Goal: Task Accomplishment & Management: Manage account settings

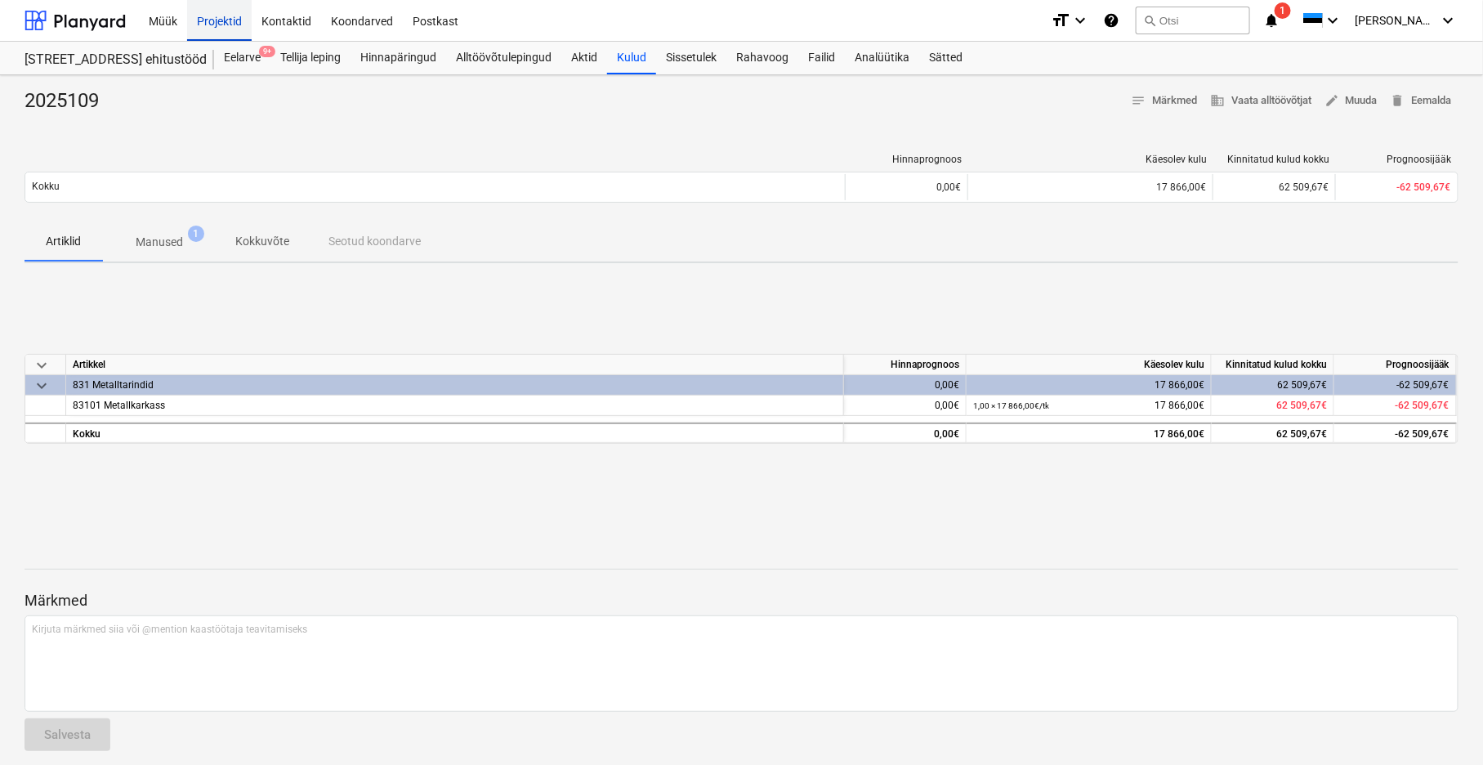
click at [224, 23] on div "Projektid" at bounding box center [219, 20] width 65 height 42
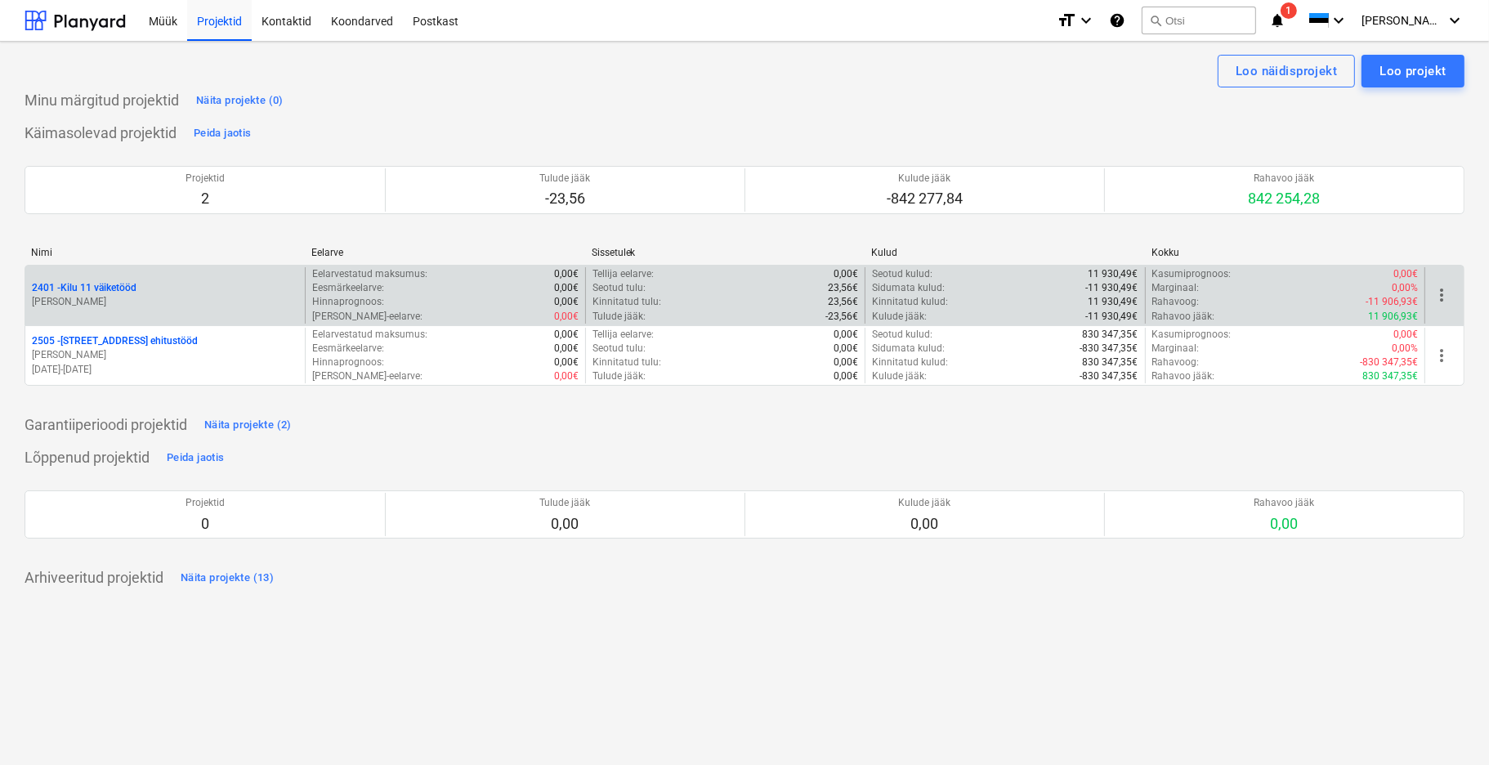
click at [93, 297] on p "[PERSON_NAME]" at bounding box center [165, 302] width 266 height 14
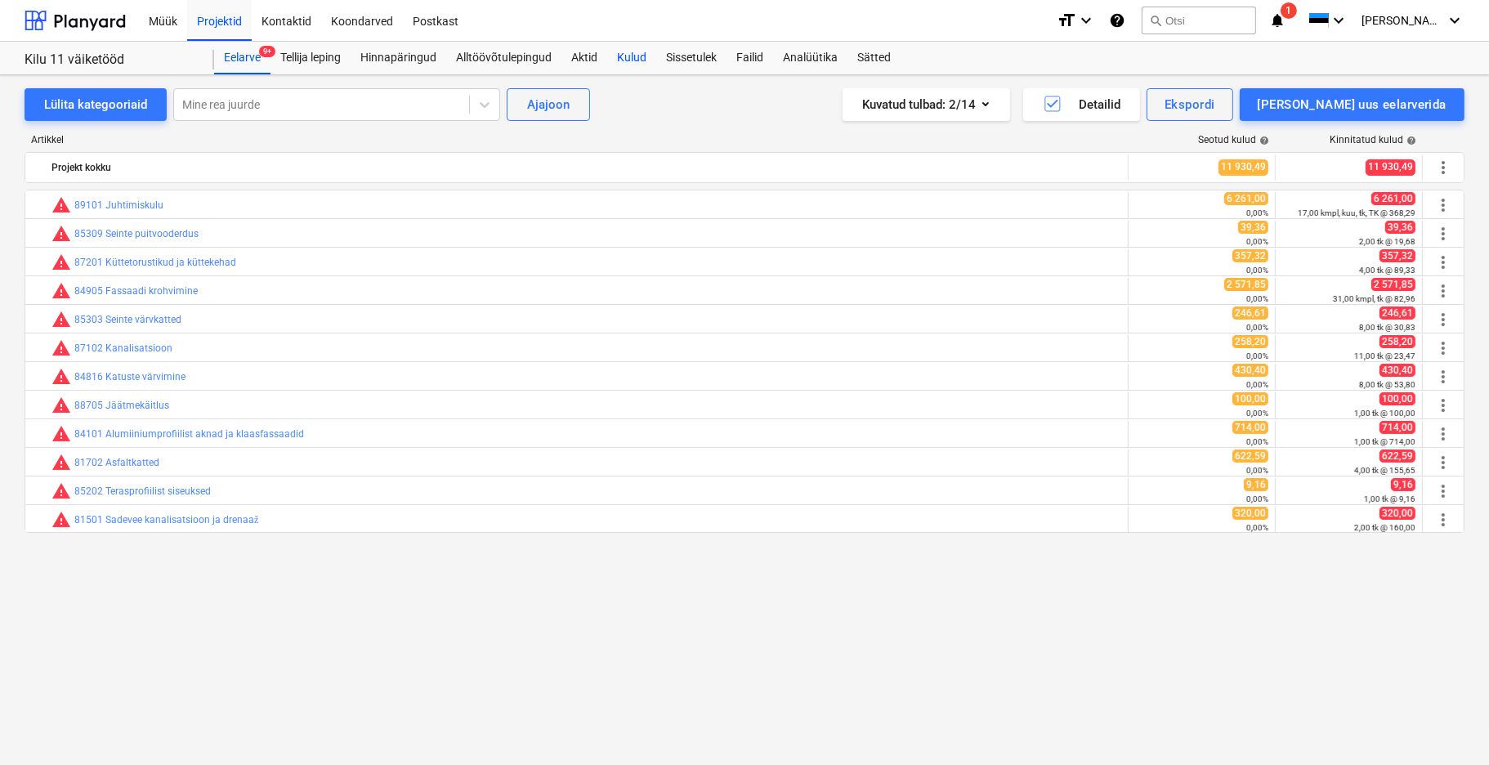
click at [633, 62] on div "Kulud" at bounding box center [631, 58] width 49 height 33
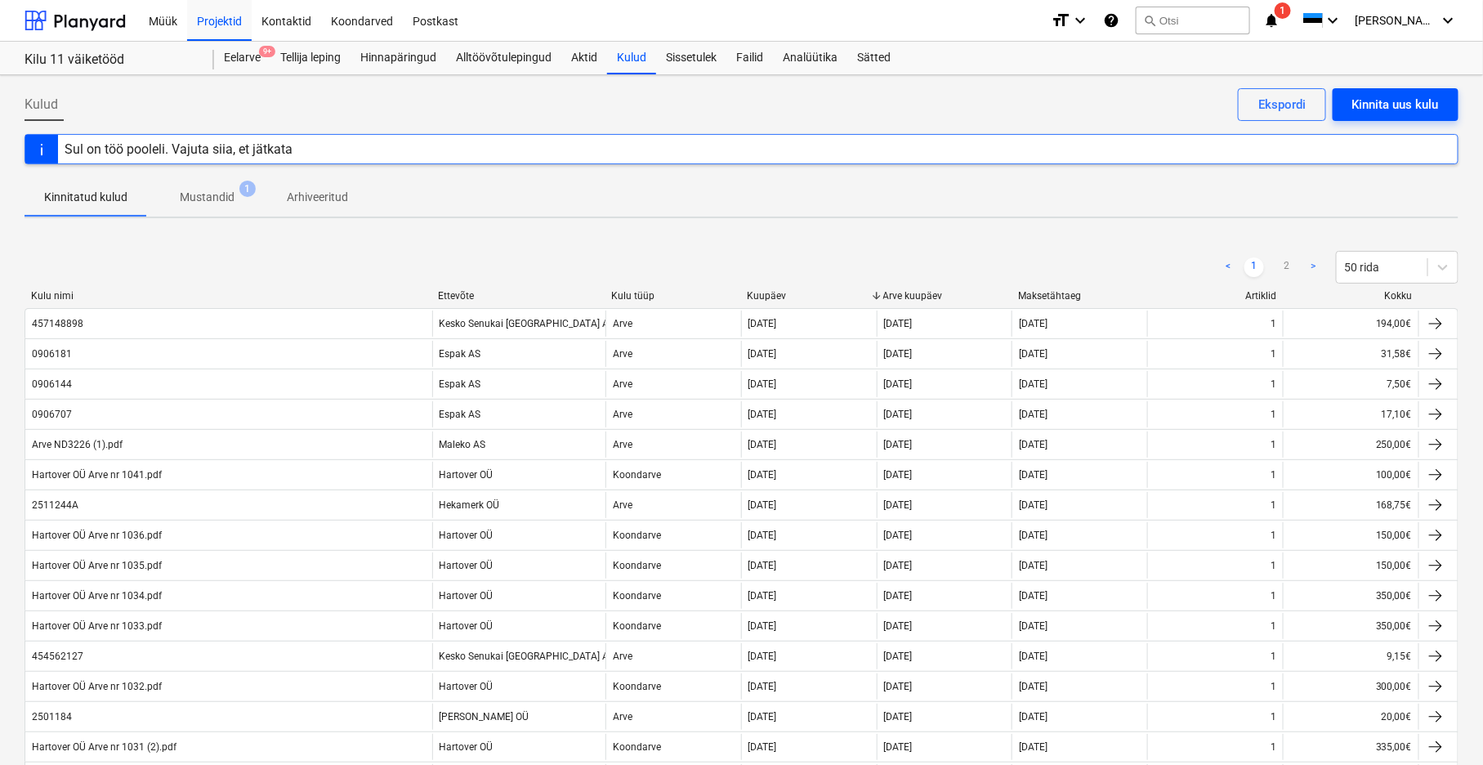
click at [1376, 104] on div "Kinnita uus kulu" at bounding box center [1396, 104] width 87 height 21
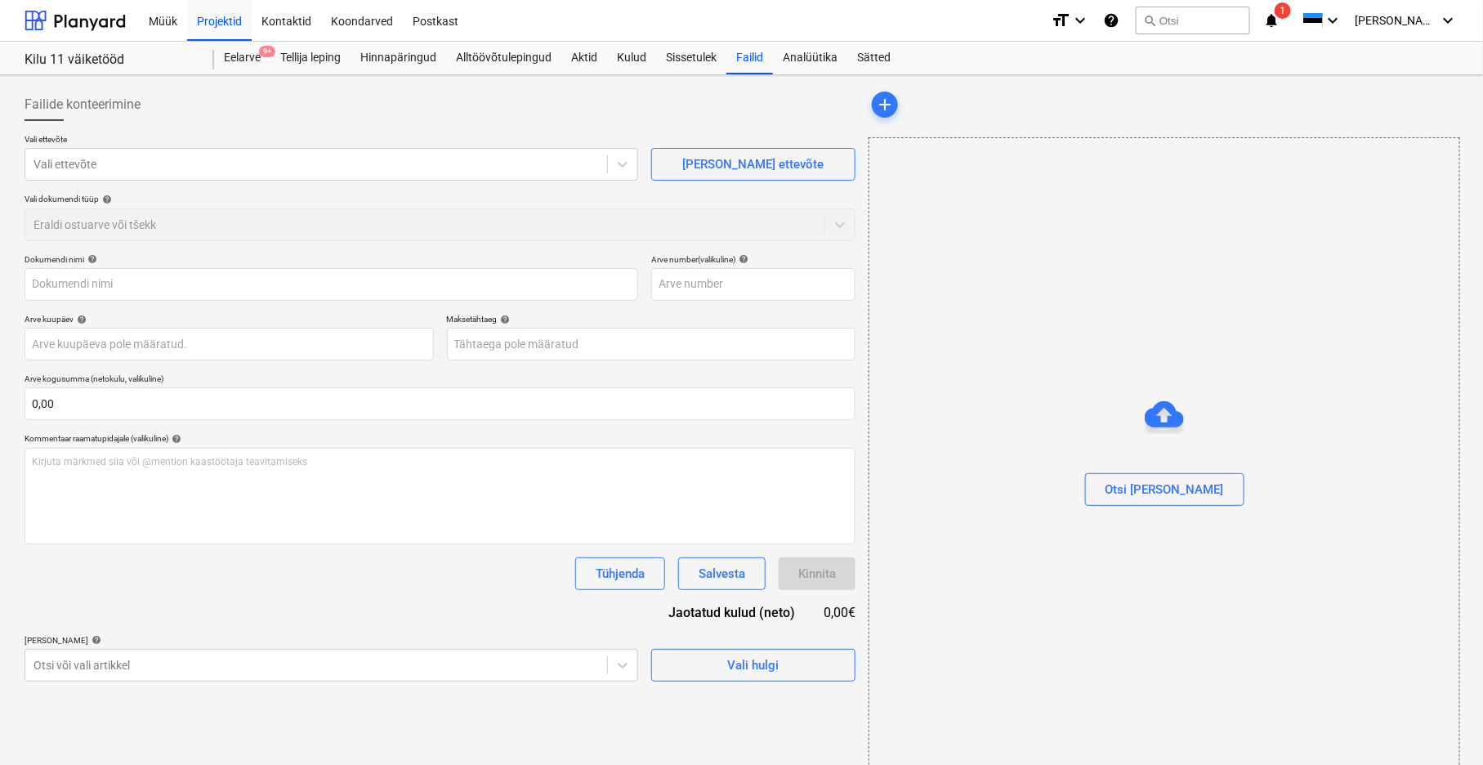
type input "OJS - 347286.pdf"
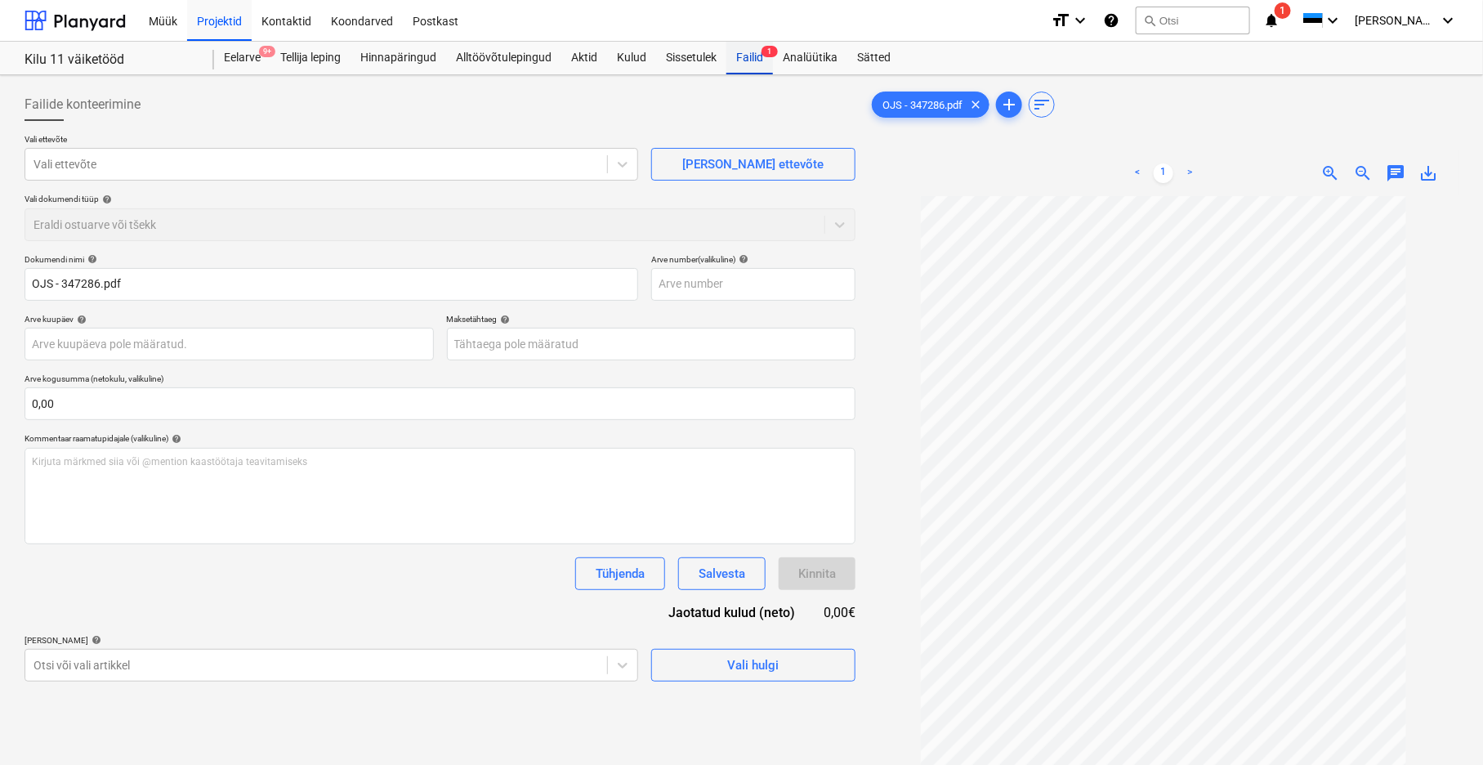
click at [752, 56] on div "Failid 1" at bounding box center [750, 58] width 47 height 33
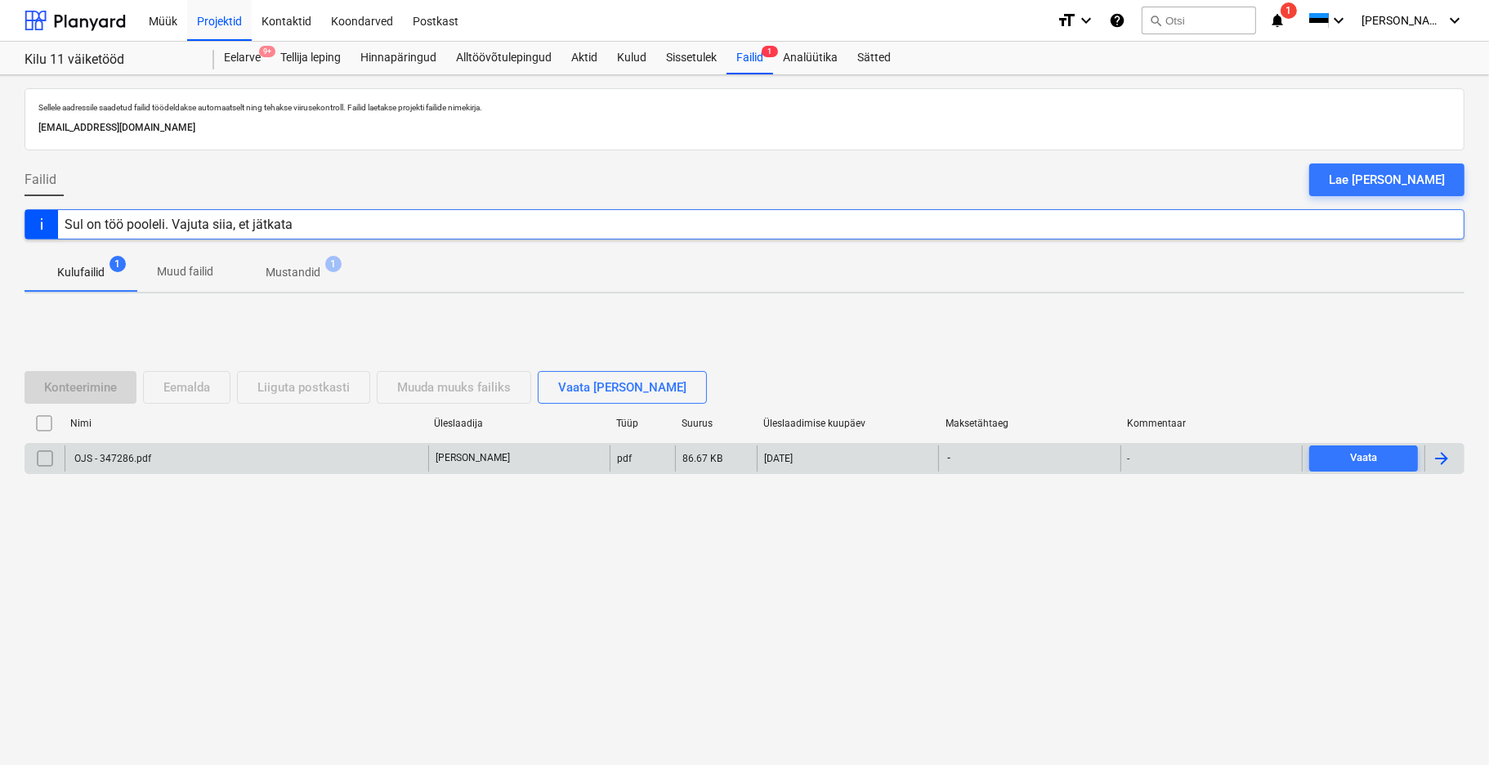
click at [43, 458] on input "checkbox" at bounding box center [45, 458] width 26 height 26
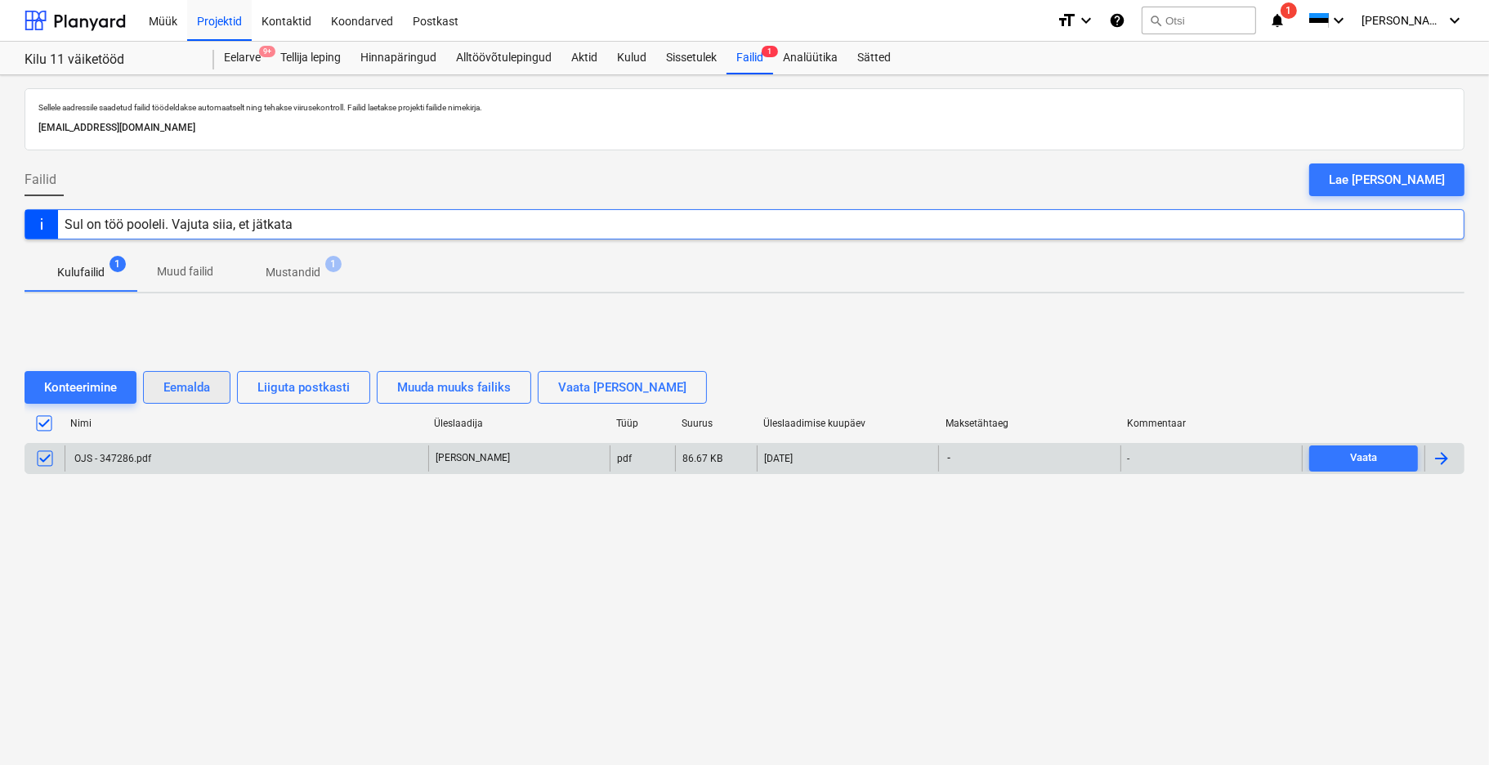
click at [190, 387] on div "Eemalda" at bounding box center [186, 387] width 47 height 21
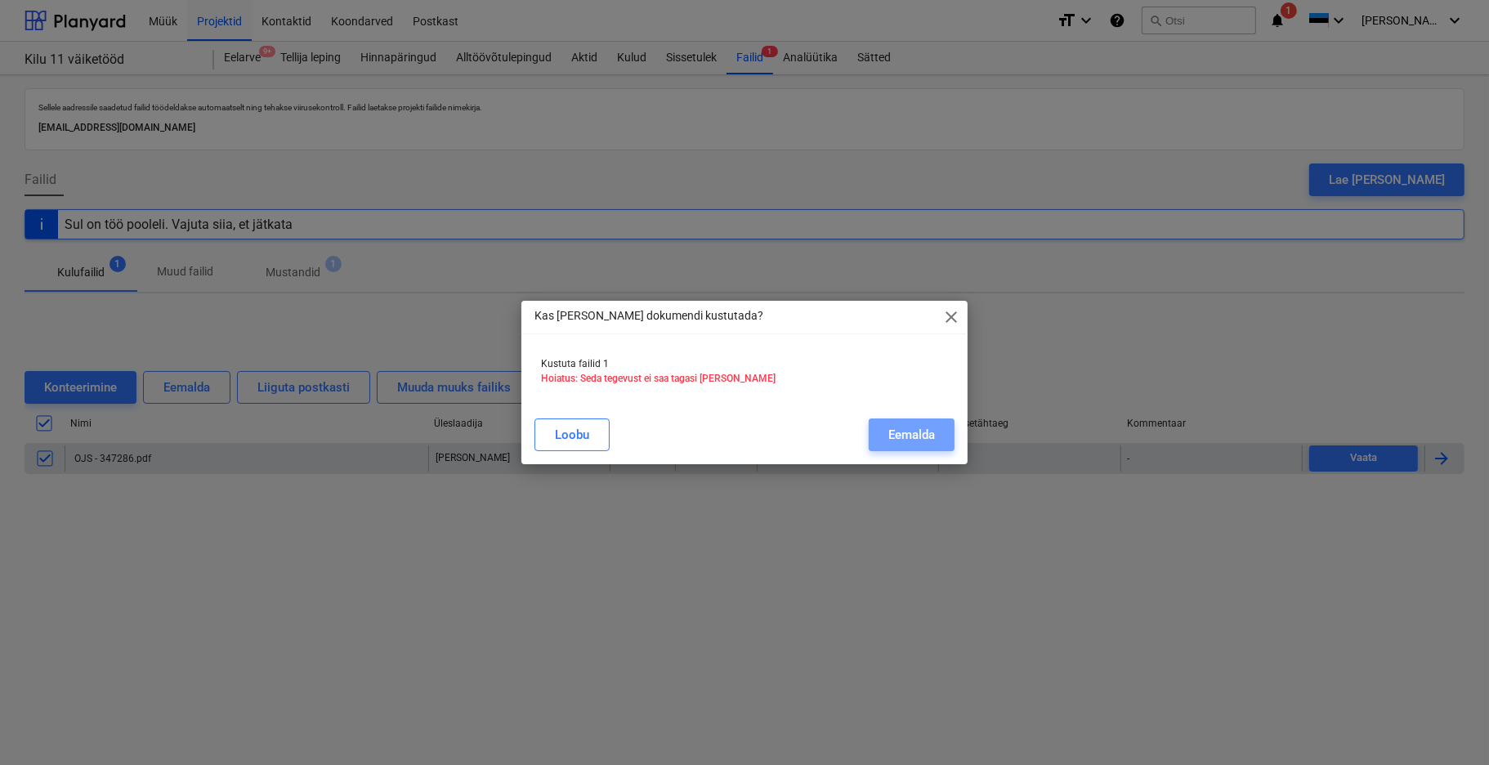
drag, startPoint x: 897, startPoint y: 433, endPoint x: 572, endPoint y: 487, distance: 328.9
click at [893, 433] on div "Eemalda" at bounding box center [911, 434] width 47 height 21
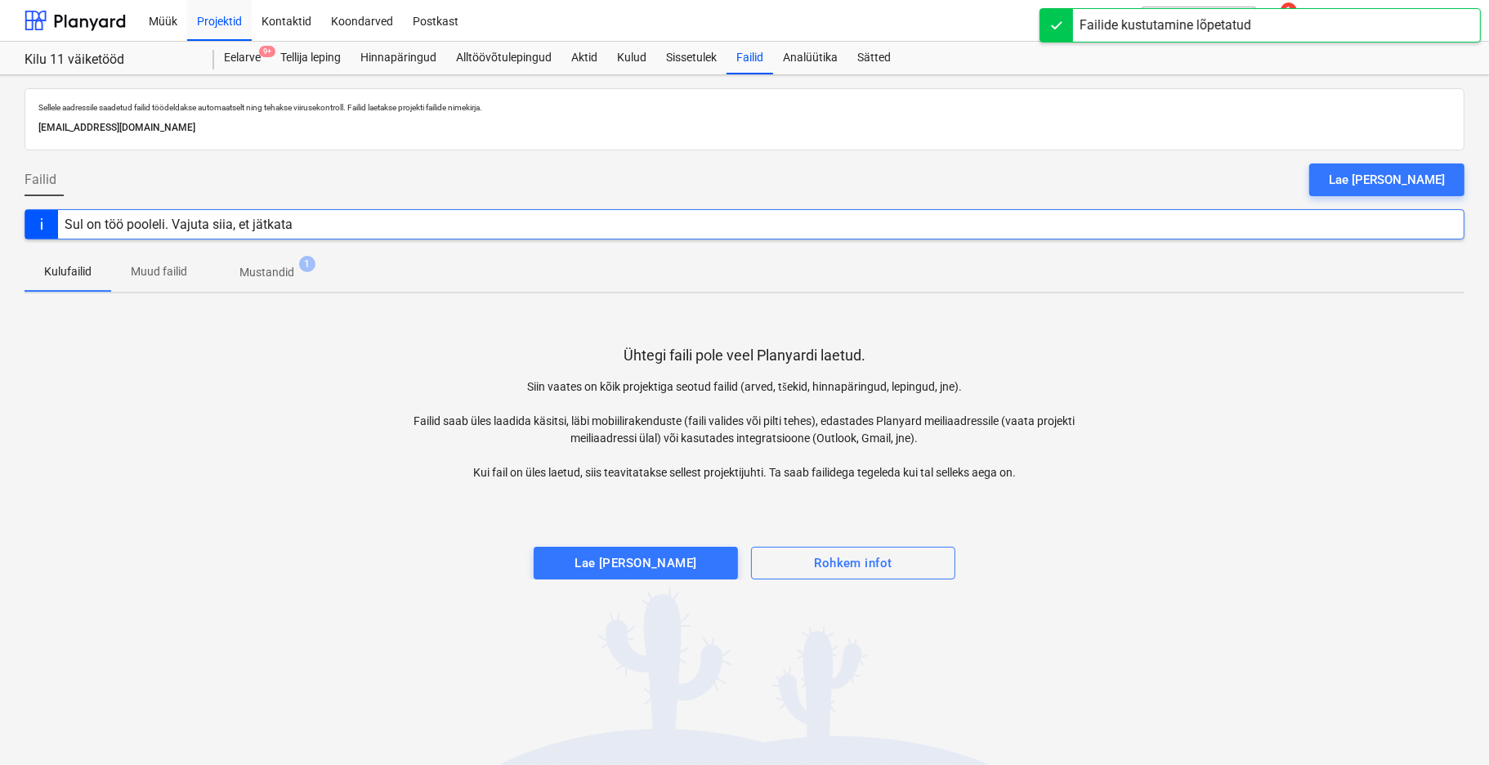
click at [264, 268] on p "Mustandid" at bounding box center [266, 272] width 55 height 17
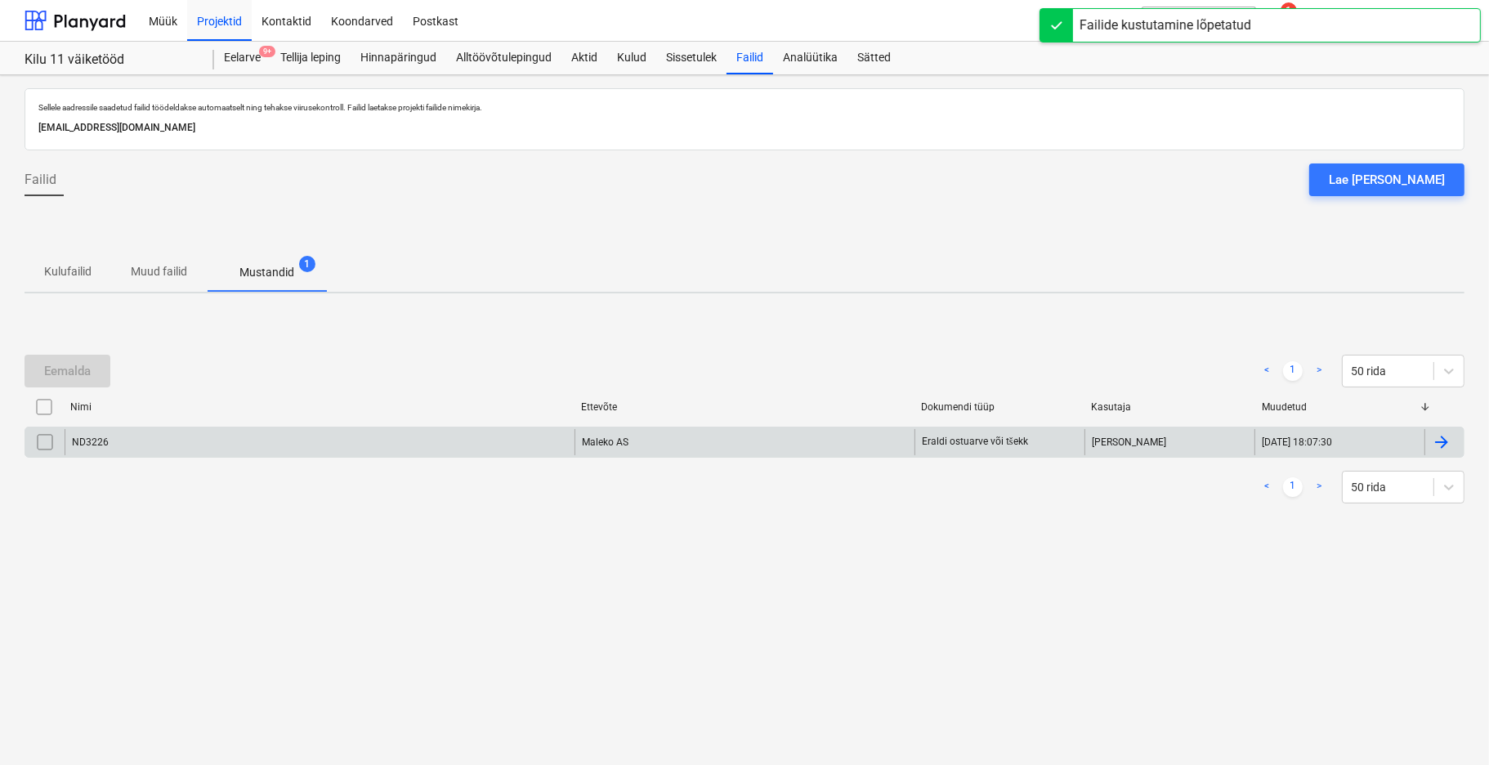
click at [43, 441] on input "checkbox" at bounding box center [45, 442] width 26 height 26
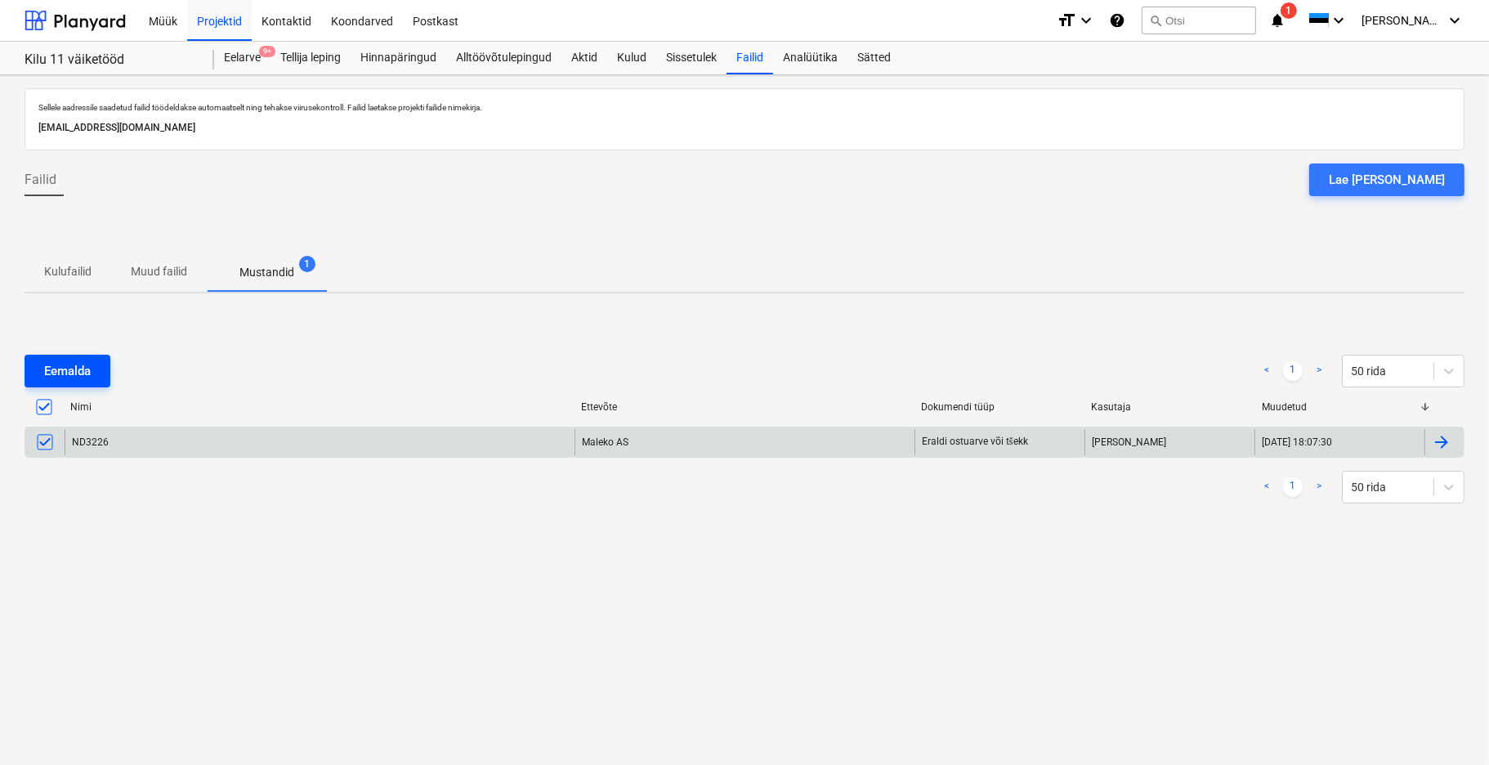
click at [74, 371] on div "Eemalda" at bounding box center [67, 370] width 47 height 21
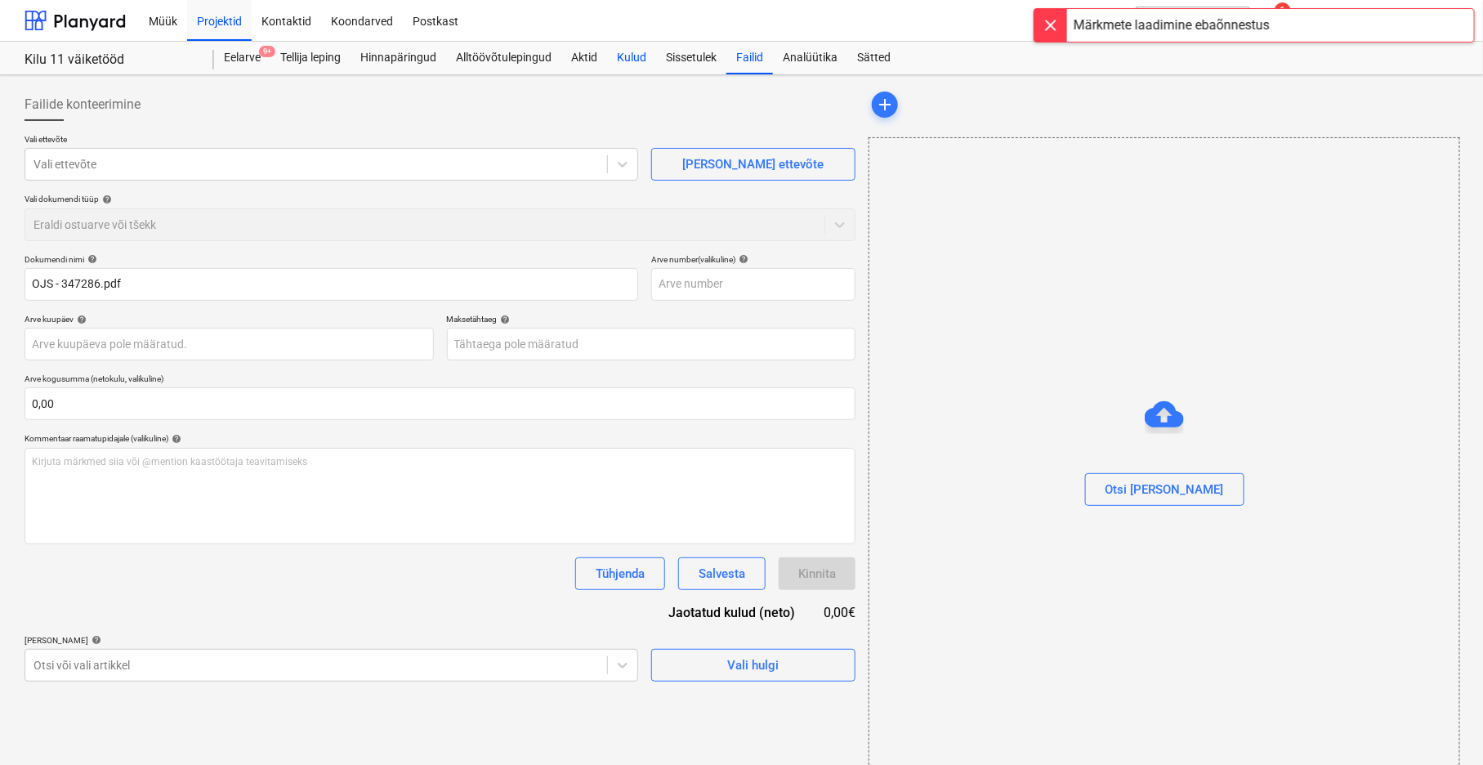
click at [633, 57] on div "Kulud" at bounding box center [631, 58] width 49 height 33
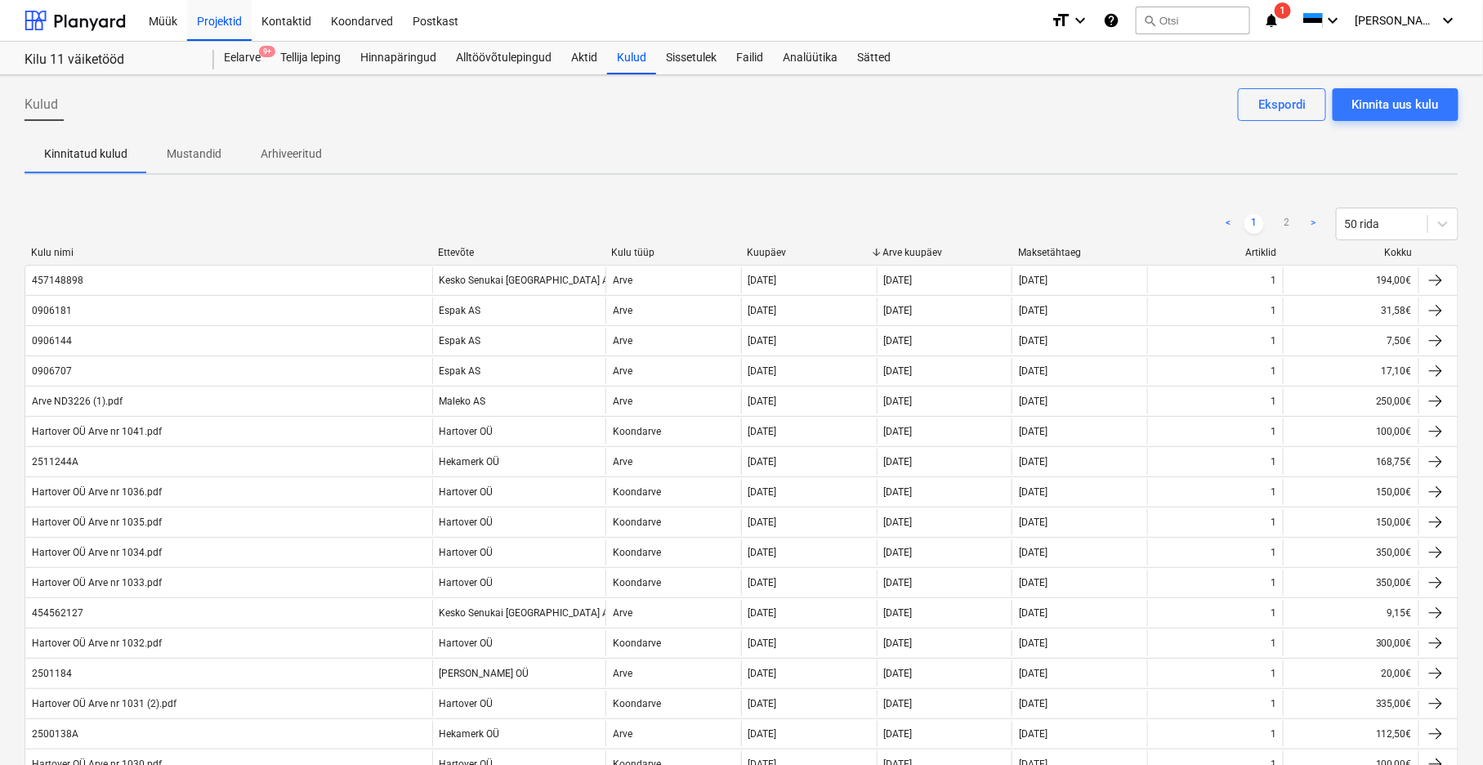
click at [1291, 13] on span "1" at bounding box center [1283, 10] width 16 height 16
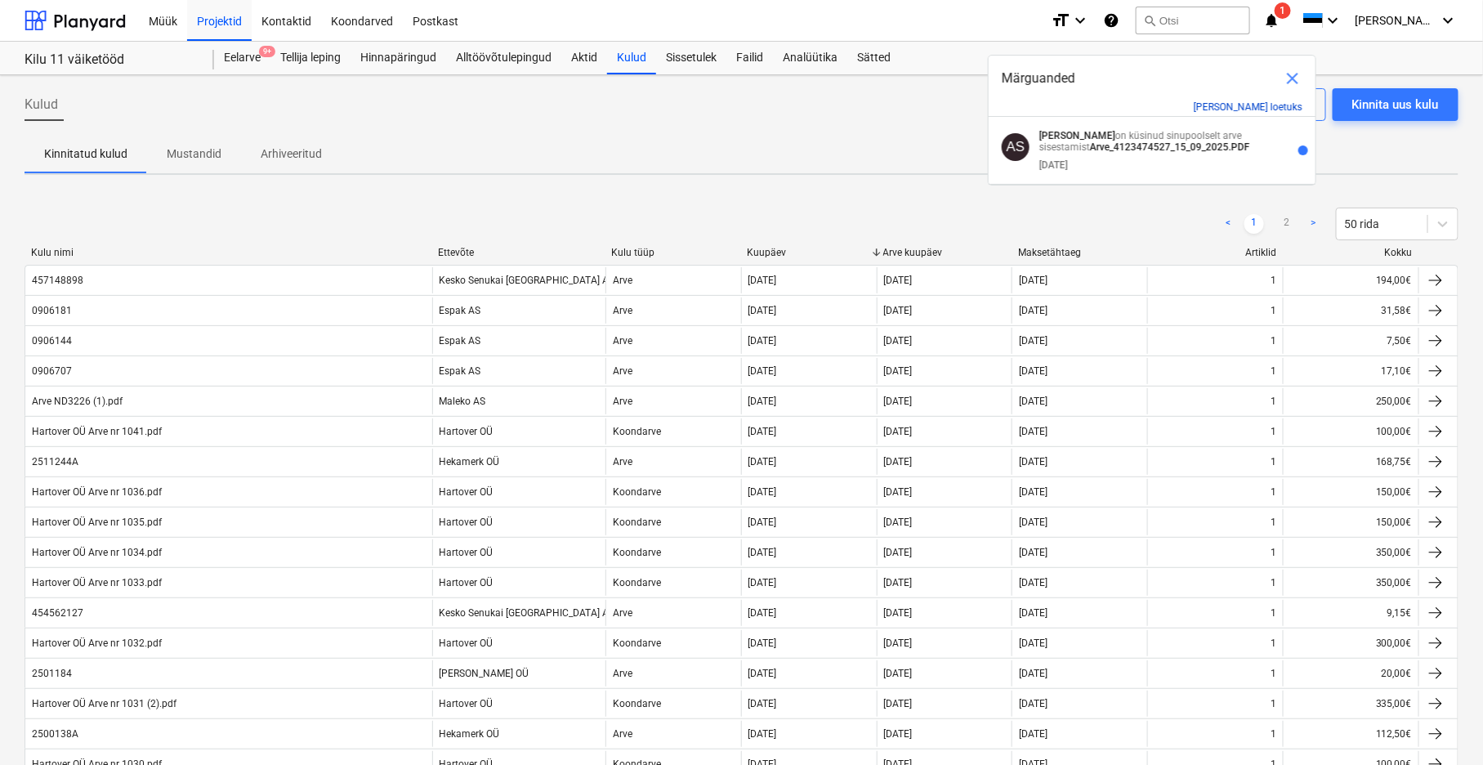
click at [1286, 110] on button "[PERSON_NAME] loetuks" at bounding box center [1248, 106] width 109 height 11
